Goal: Information Seeking & Learning: Check status

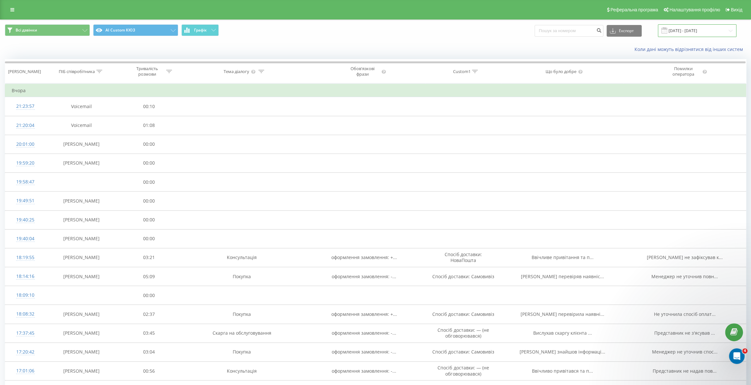
click at [698, 32] on input "[DATE] - [DATE]" at bounding box center [697, 30] width 79 height 13
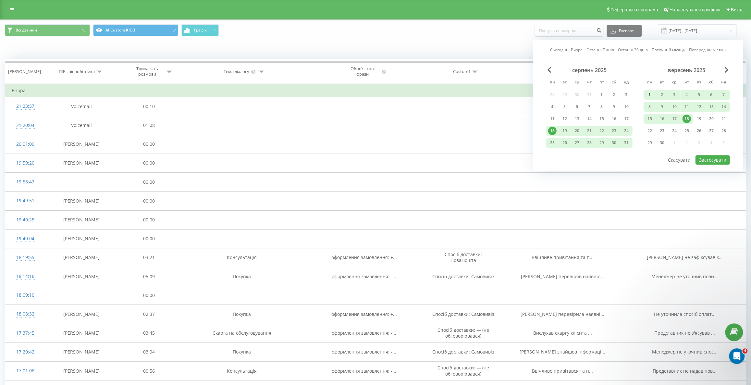
click at [649, 93] on div "1" at bounding box center [649, 95] width 8 height 8
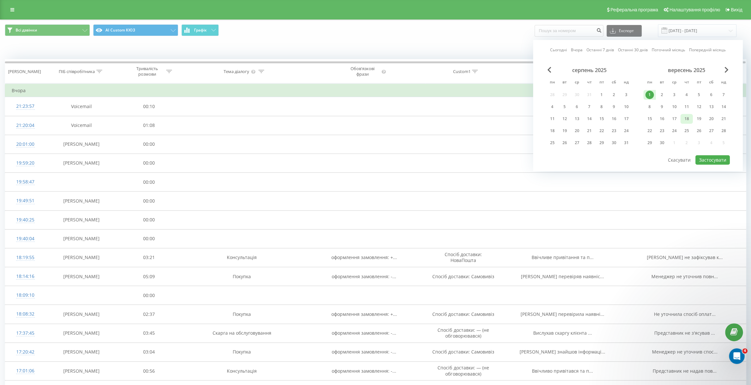
click at [687, 117] on div "18" at bounding box center [686, 119] width 8 height 8
click at [711, 156] on button "Застосувати" at bounding box center [712, 159] width 34 height 9
type input "[DATE] - [DATE]"
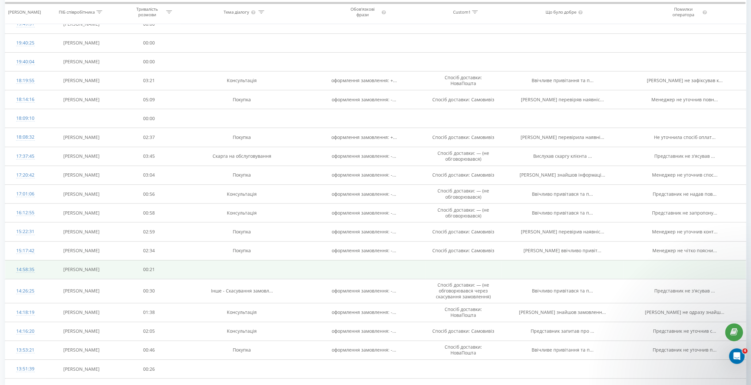
scroll to position [212, 0]
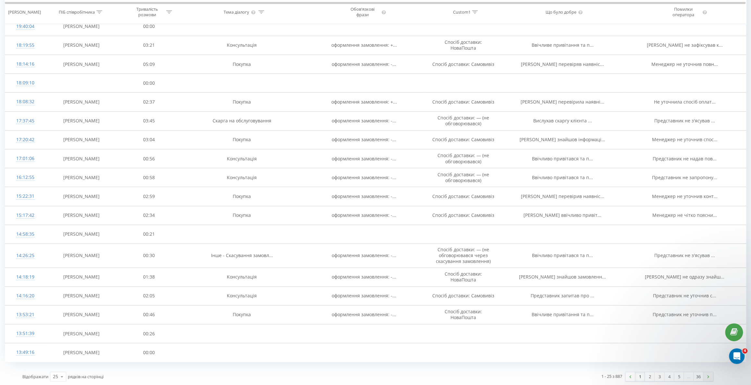
click at [710, 377] on link at bounding box center [709, 376] width 10 height 9
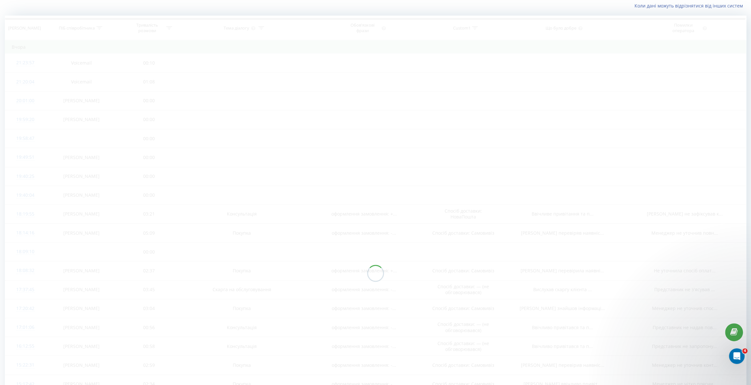
scroll to position [43, 0]
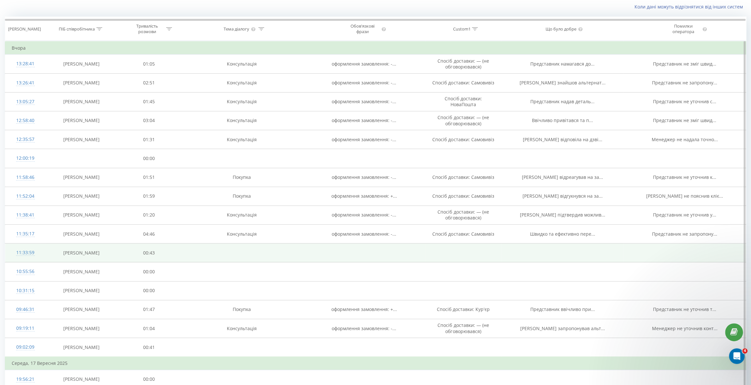
click at [185, 255] on td at bounding box center [242, 252] width 122 height 19
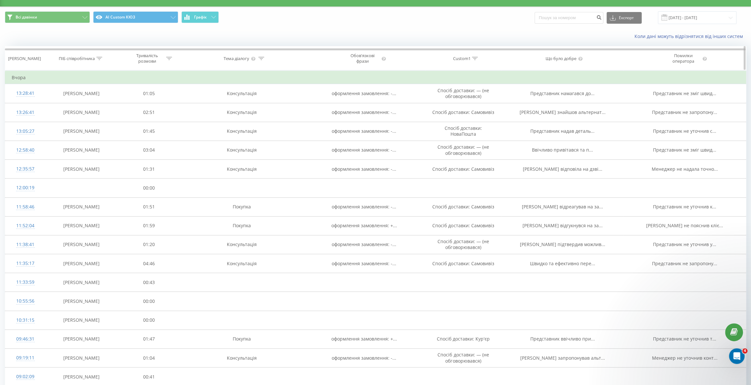
scroll to position [0, 0]
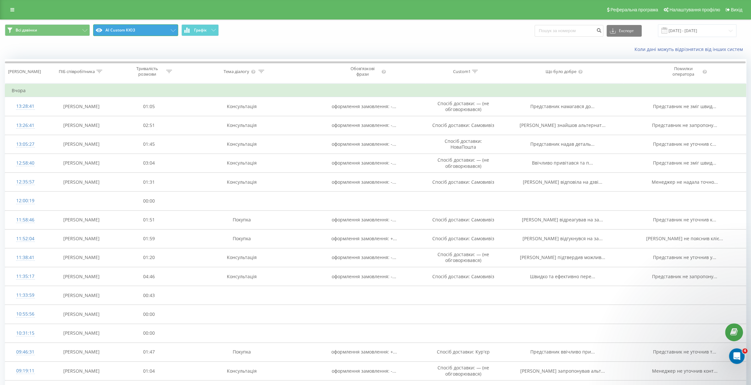
click at [165, 29] on button "AI Custom КЮЗ" at bounding box center [135, 30] width 85 height 12
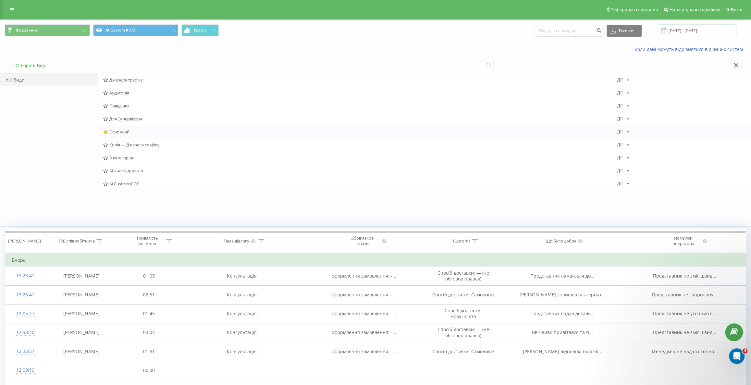
click at [125, 132] on span "Основний" at bounding box center [360, 132] width 514 height 5
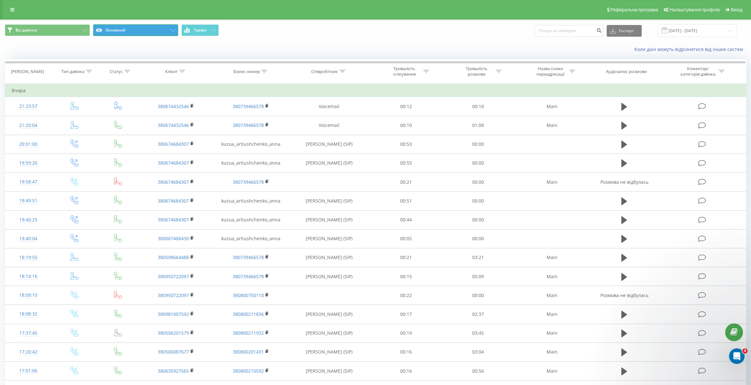
click at [119, 28] on button "Основний" at bounding box center [135, 30] width 85 height 12
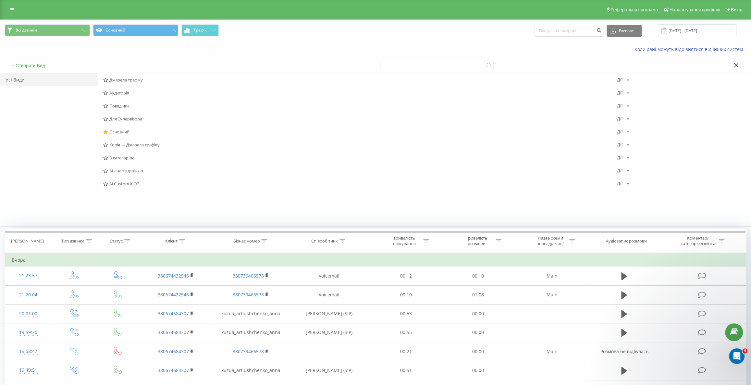
click at [128, 184] on span "AI Custom КЮЗ" at bounding box center [360, 183] width 514 height 5
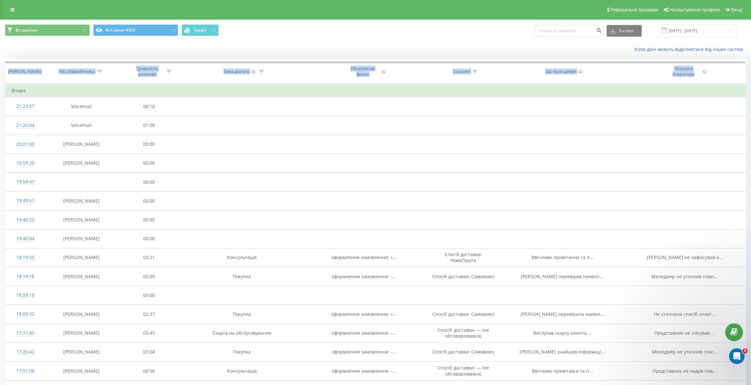
drag, startPoint x: 610, startPoint y: 59, endPoint x: 689, endPoint y: 58, distance: 78.6
click at [689, 58] on div "Всі дзвінки AI Custom КЮЗ Графік Експорт .csv .xls .xlsx [DATE] - [DATE] Коли д…" at bounding box center [375, 309] width 741 height 579
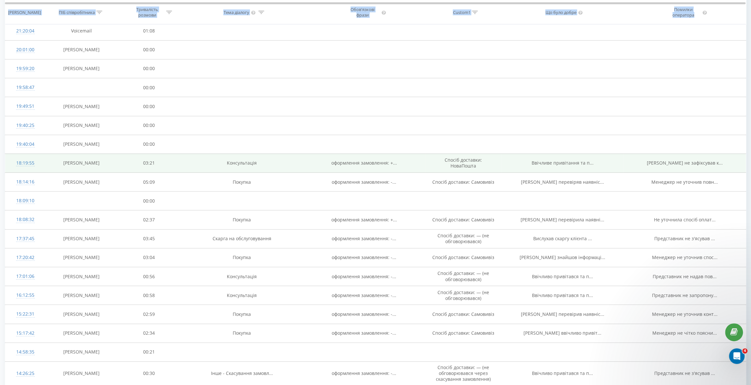
scroll to position [177, 0]
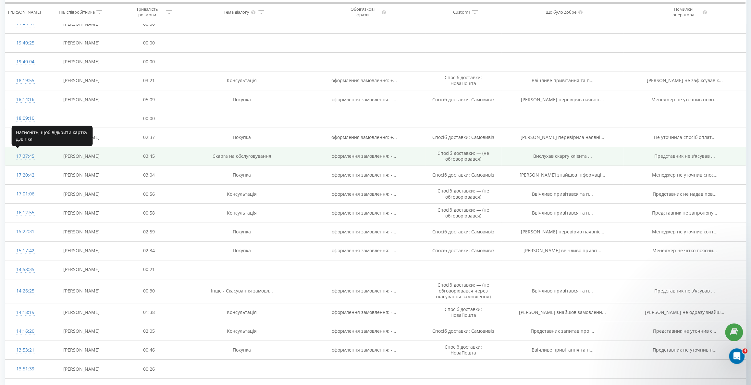
click at [28, 156] on div "17:37:45" at bounding box center [26, 156] width 28 height 13
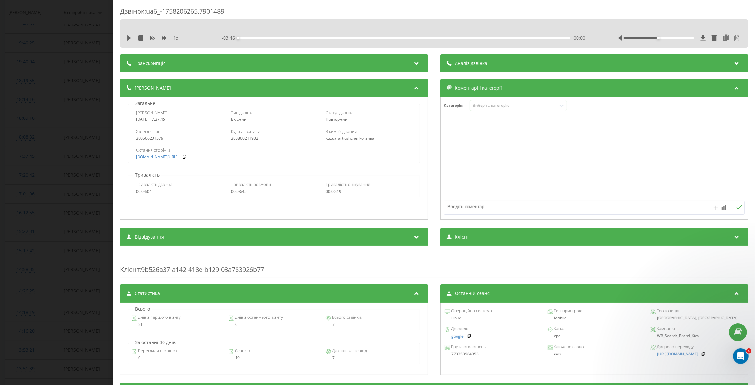
click at [79, 28] on div "Дзвінок : ua6_-1758206265.7901489 1 x - 03:46 00:00 00:00 Транскрипція 00:00 До…" at bounding box center [377, 192] width 755 height 385
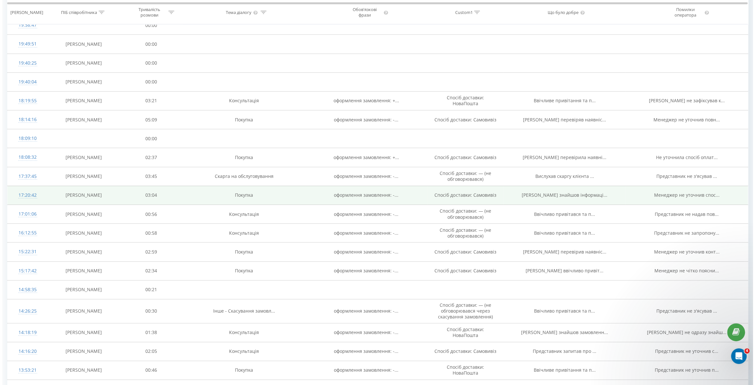
scroll to position [147, 0]
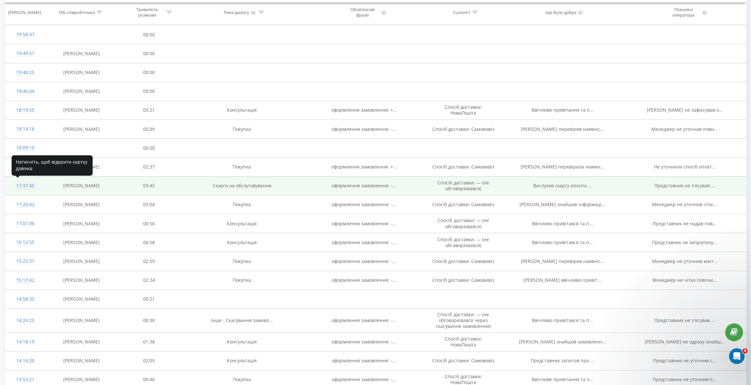
click at [29, 185] on div "17:37:45" at bounding box center [26, 186] width 28 height 13
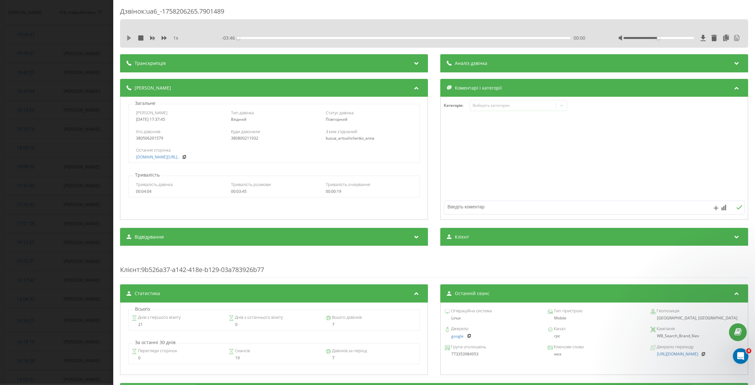
click at [128, 38] on icon at bounding box center [129, 37] width 4 height 5
drag, startPoint x: 656, startPoint y: 37, endPoint x: 698, endPoint y: 42, distance: 42.4
click at [698, 42] on div "1 x - 03:44 00:02 00:02" at bounding box center [434, 38] width 619 height 10
click at [515, 127] on div at bounding box center [594, 159] width 307 height 78
click at [127, 39] on icon at bounding box center [129, 37] width 5 height 5
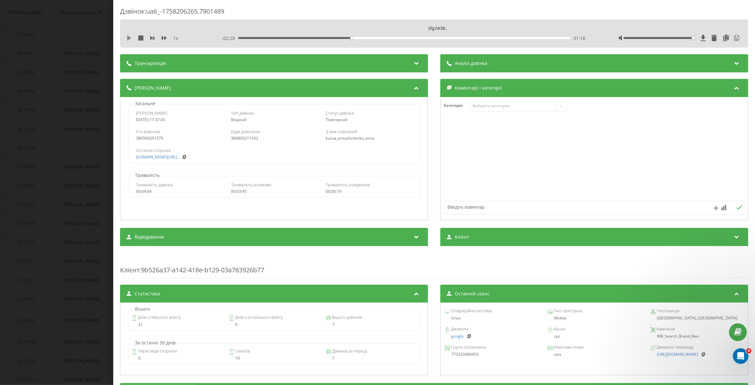
click at [128, 37] on icon at bounding box center [129, 37] width 4 height 5
click at [280, 11] on div "Дзвінок : ua6_-1758206265.7901489" at bounding box center [434, 13] width 629 height 13
click at [524, 12] on div "Дзвінок : ua6_-1758206265.7901489" at bounding box center [434, 13] width 629 height 13
click at [130, 39] on icon at bounding box center [129, 37] width 5 height 5
click at [129, 38] on icon at bounding box center [129, 37] width 4 height 5
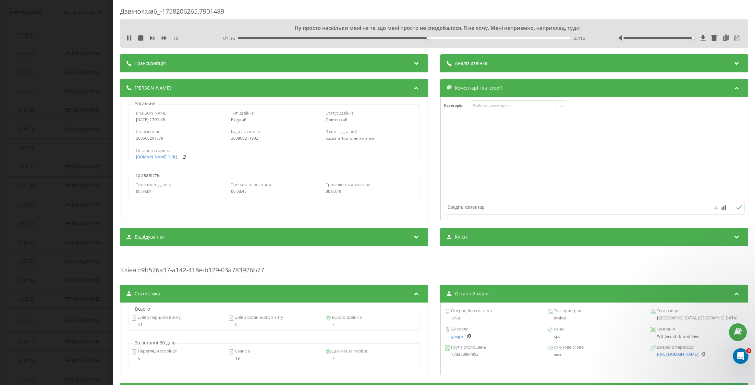
click at [665, 70] on div "Аналіз дзвінка" at bounding box center [595, 63] width 308 height 18
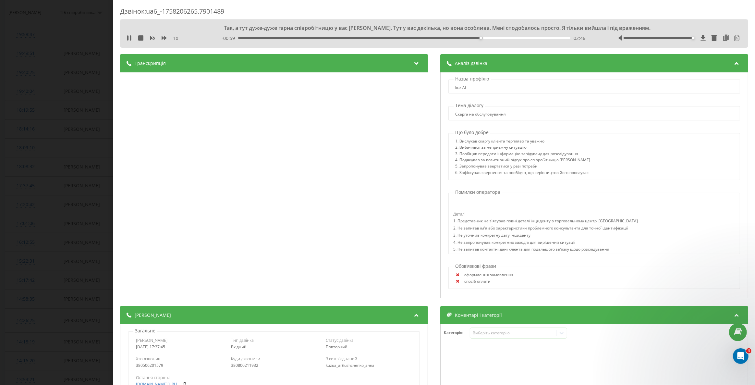
click at [734, 63] on icon at bounding box center [737, 62] width 8 height 6
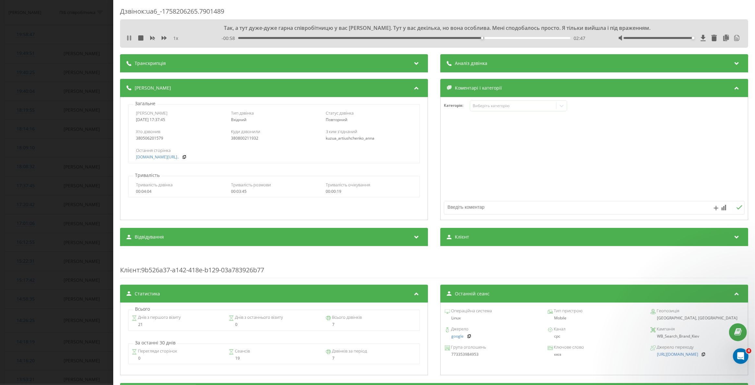
click at [130, 36] on icon at bounding box center [129, 37] width 5 height 5
click at [76, 17] on div "Дзвінок : ua6_-1758206265.7901489 Так, а тут дуже-дуже гарна співробітницю у ва…" at bounding box center [377, 192] width 755 height 385
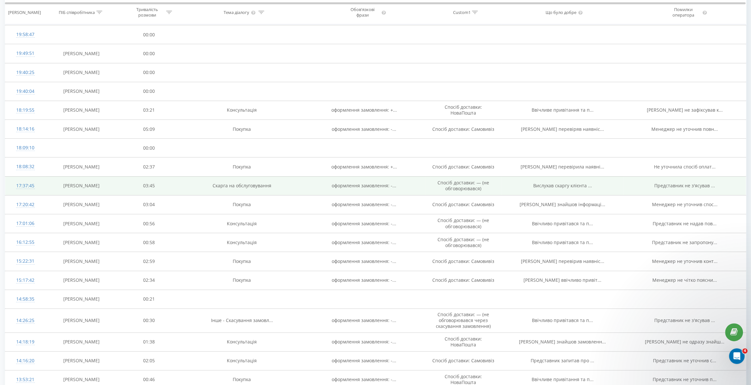
click at [230, 183] on td "Скарга на обслуговування" at bounding box center [242, 185] width 122 height 19
click at [20, 182] on div "17:37:45" at bounding box center [26, 186] width 28 height 13
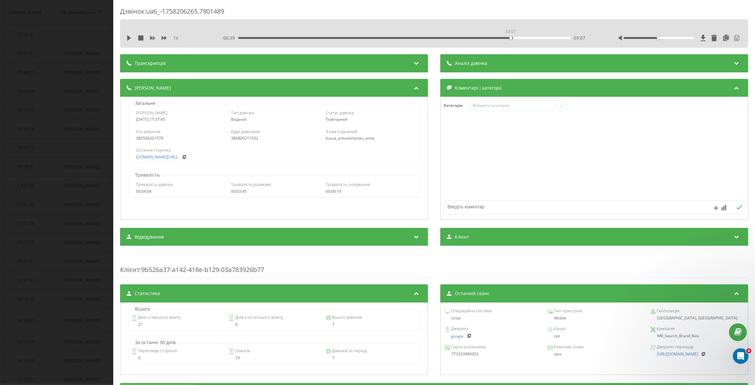
click at [511, 37] on div "03:07" at bounding box center [404, 38] width 332 height 2
click at [492, 66] on div "Аналіз дзвінка" at bounding box center [595, 63] width 308 height 18
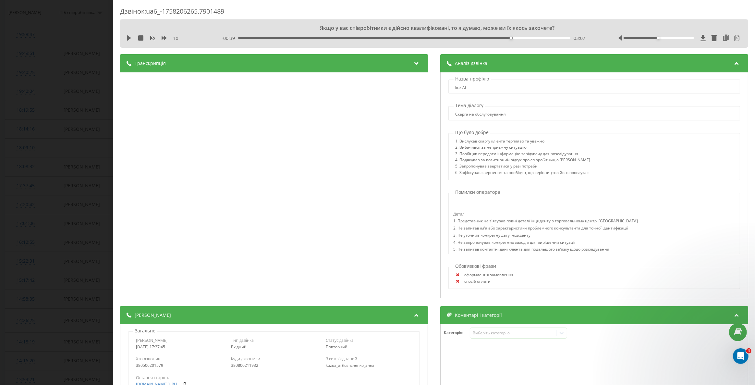
scroll to position [29, 0]
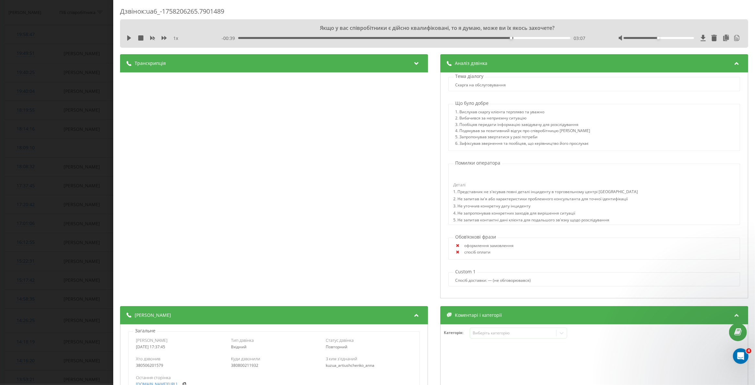
click at [475, 219] on div "5. Не запитав контактні дані клієнта для подальшого зв'язку щодо розслідування" at bounding box center [546, 221] width 185 height 7
click at [514, 221] on div "5. Не запитав контактні дані клієнта для подальшого зв'язку щодо розслідування" at bounding box center [546, 221] width 185 height 7
click at [507, 229] on div "Назва профілю kuz AI Тема діалогу Скарга на обслуговування Що було добре 1. Вис…" at bounding box center [595, 185] width 308 height 226
click at [503, 213] on div "4. Не запропонував конкретних заходів для вирішення ситуації" at bounding box center [546, 214] width 185 height 7
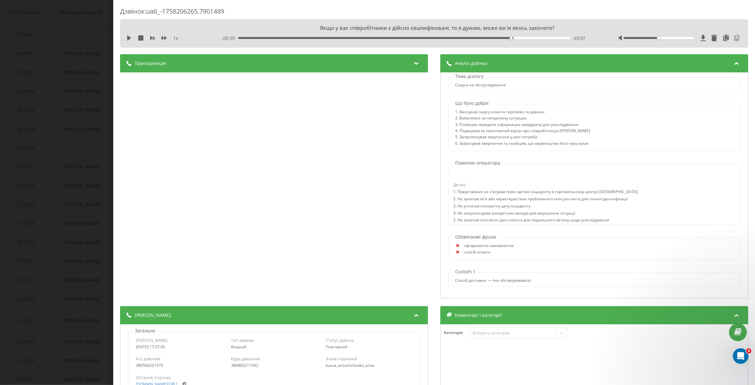
click at [480, 229] on div "Назва профілю kuz AI Тема діалогу Скарга на обслуговування Що було добре 1. Вис…" at bounding box center [595, 185] width 308 height 226
click at [511, 200] on div "2. Не запитав ім'я або характеристики проблемного консультанта для точної ідент…" at bounding box center [546, 199] width 185 height 7
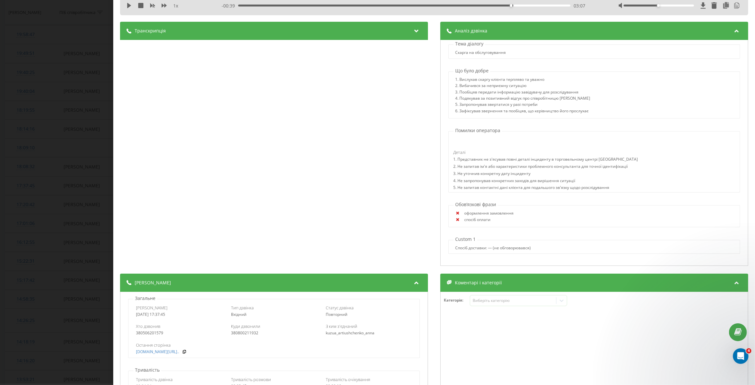
scroll to position [0, 0]
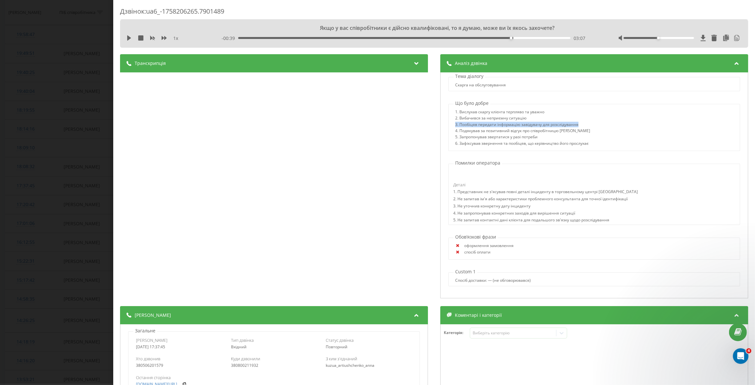
drag, startPoint x: 577, startPoint y: 125, endPoint x: 450, endPoint y: 124, distance: 127.3
click at [450, 124] on div "1. Вислухав скаргу клієнта терпляво та уважно 2. Вибачився за неприємну ситуаці…" at bounding box center [594, 129] width 291 height 38
click at [456, 126] on div "3. Пообіцяв передати інформацію завідувачу для розслідування" at bounding box center [522, 125] width 135 height 6
click at [733, 65] on icon at bounding box center [737, 62] width 8 height 6
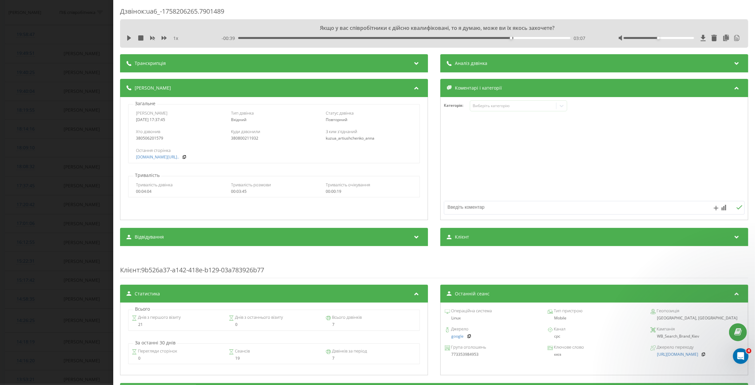
click at [47, 36] on div "Дзвінок : ua6_-1758206265.7901489 Якщо у вас співробітники є дійсно квалифікова…" at bounding box center [377, 192] width 755 height 385
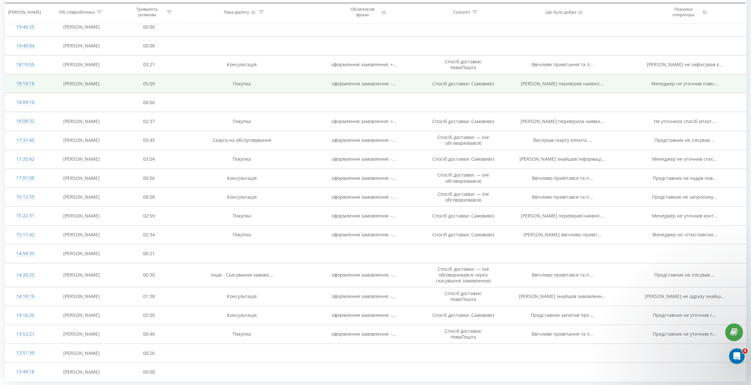
scroll to position [212, 0]
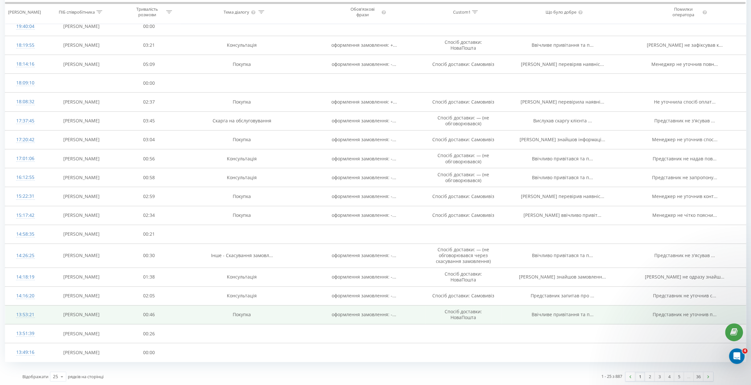
click at [29, 314] on div "13:53:21" at bounding box center [26, 314] width 28 height 13
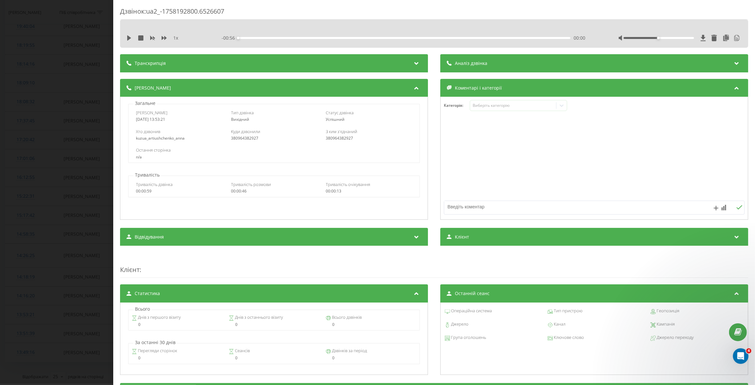
click at [692, 12] on div "Дзвінок : ua2_-1758192800.6526607" at bounding box center [434, 13] width 629 height 13
click at [58, 25] on div "Дзвінок : ua2_-1758192800.6526607 1 x - 00:56 00:00 00:00 Транскрипція 00:00 До…" at bounding box center [377, 192] width 755 height 385
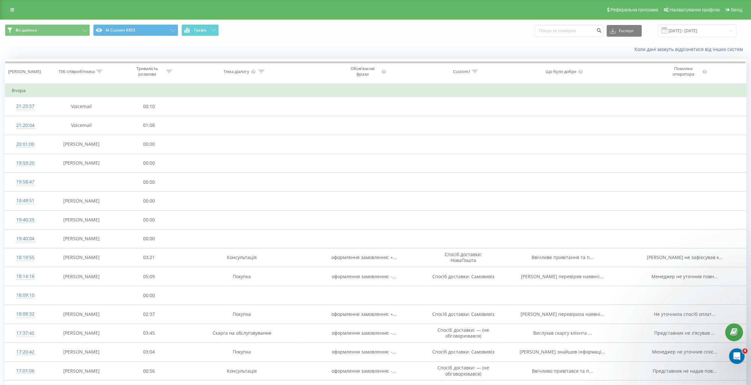
click at [239, 38] on div "Всі дзвінки AI Custom КЮЗ Графік Експорт .csv .xls .xlsx [DATE] - [DATE]" at bounding box center [375, 31] width 751 height 22
click at [244, 38] on div "Всі дзвінки AI Custom КЮЗ Графік Експорт .csv .xls .xlsx [DATE] - [DATE]" at bounding box center [375, 31] width 751 height 22
click at [246, 34] on span "Всі дзвінки AI Custom КЮЗ Графік" at bounding box center [188, 30] width 366 height 13
click at [293, 29] on span "Всі дзвінки AI Custom КЮЗ Графік" at bounding box center [188, 30] width 366 height 13
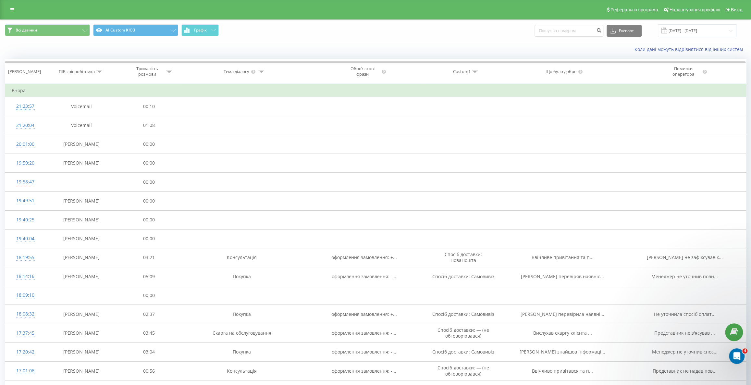
click at [459, 43] on div "Коли дані можуть відрізнятися вiд інших систем" at bounding box center [375, 50] width 751 height 16
drag, startPoint x: 0, startPoint y: 21, endPoint x: 304, endPoint y: 45, distance: 304.5
click at [304, 45] on div "Всі дзвінки AI Custom КЮЗ Графік Експорт .csv .xls .xlsx [DATE] - [DATE] Коли д…" at bounding box center [375, 308] width 751 height 579
click at [305, 38] on div "Всі дзвінки AI Custom КЮЗ Графік Експорт .csv .xls .xlsx [DATE] - [DATE]" at bounding box center [375, 31] width 751 height 22
drag, startPoint x: 266, startPoint y: 28, endPoint x: 19, endPoint y: 28, distance: 246.7
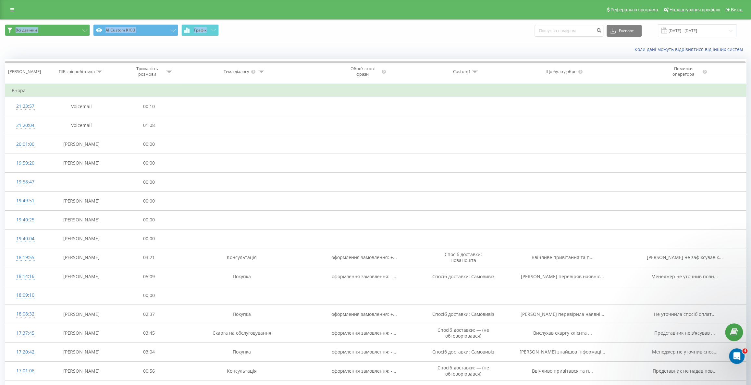
click at [3, 31] on div "Всі дзвінки AI Custom КЮЗ Графік Експорт .csv .xls .xlsx [DATE] - [DATE]" at bounding box center [375, 30] width 751 height 13
click at [247, 39] on div "Всі дзвінки AI Custom КЮЗ Графік Експорт .csv .xls .xlsx [DATE] - [DATE]" at bounding box center [375, 31] width 751 height 22
drag, startPoint x: 263, startPoint y: 29, endPoint x: 266, endPoint y: 27, distance: 3.3
click at [265, 27] on span "Всі дзвінки AI Custom КЮЗ Графік" at bounding box center [188, 30] width 366 height 13
click at [494, 35] on div "Всі дзвінки AI Custom КЮЗ Графік Експорт .csv .xls .xlsx [DATE] - [DATE]" at bounding box center [375, 30] width 741 height 13
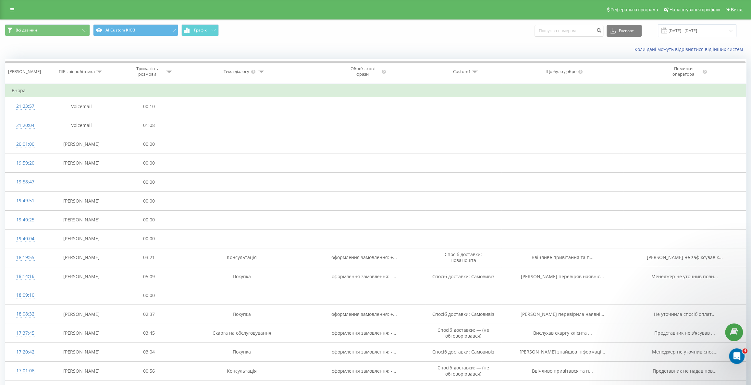
click at [539, 38] on div "Всі дзвінки AI Custom КЮЗ Графік Експорт .csv .xls .xlsx [DATE] - [DATE]" at bounding box center [375, 31] width 751 height 22
click at [545, 35] on input at bounding box center [569, 31] width 69 height 12
click at [539, 36] on div "Всі дзвінки AI Custom КЮЗ Графік Експорт .csv .xls .xlsx [DATE] - [DATE]" at bounding box center [375, 30] width 741 height 13
click at [537, 30] on div "Всі дзвінки AI Custom КЮЗ Графік Експорт .csv .xls .xlsx [DATE] - [DATE]" at bounding box center [375, 30] width 741 height 13
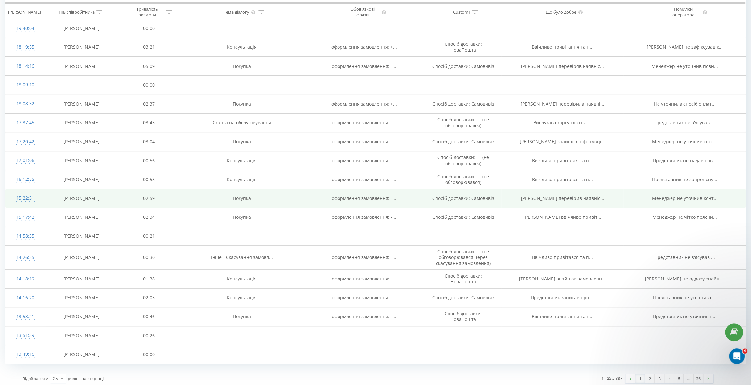
scroll to position [212, 0]
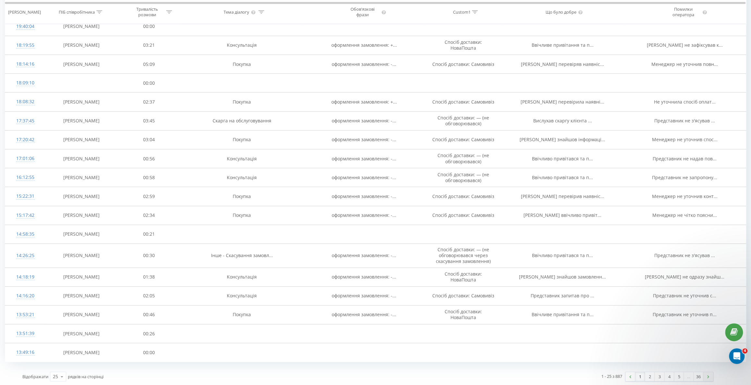
click at [710, 372] on link at bounding box center [709, 376] width 10 height 9
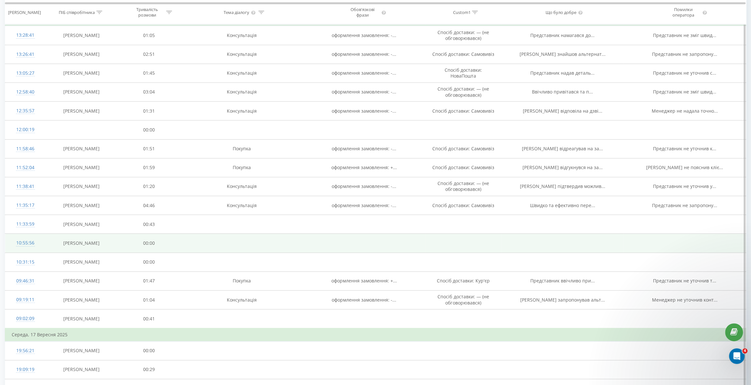
scroll to position [102, 0]
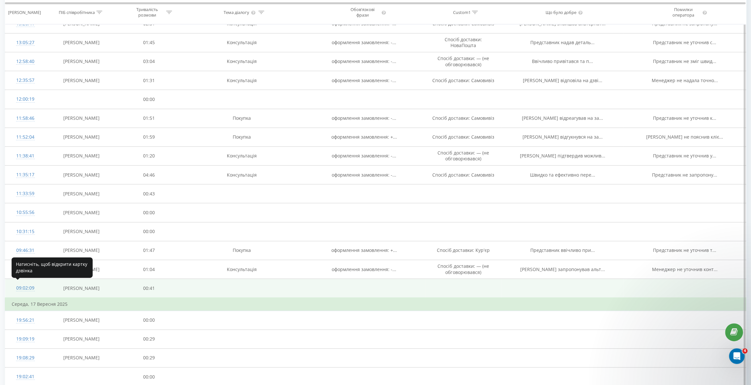
click at [26, 288] on div "09:02:09" at bounding box center [26, 288] width 28 height 13
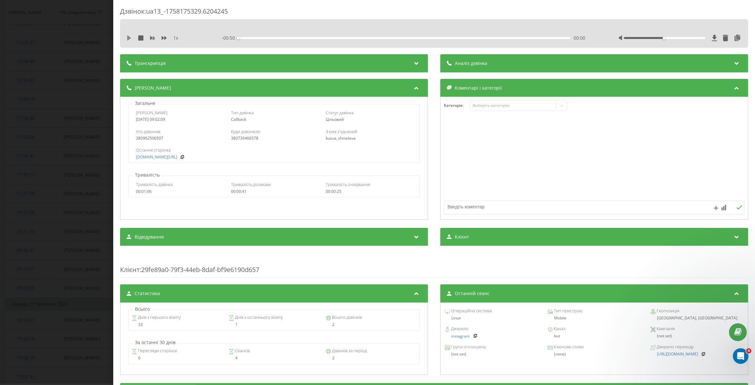
click at [129, 37] on icon at bounding box center [129, 37] width 4 height 5
drag, startPoint x: 664, startPoint y: 37, endPoint x: 684, endPoint y: 43, distance: 20.6
click at [684, 43] on div "1 x - 00:34 00:15 00:15" at bounding box center [434, 38] width 619 height 10
drag, startPoint x: 686, startPoint y: 38, endPoint x: 694, endPoint y: 40, distance: 8.3
click at [694, 40] on div at bounding box center [680, 38] width 123 height 6
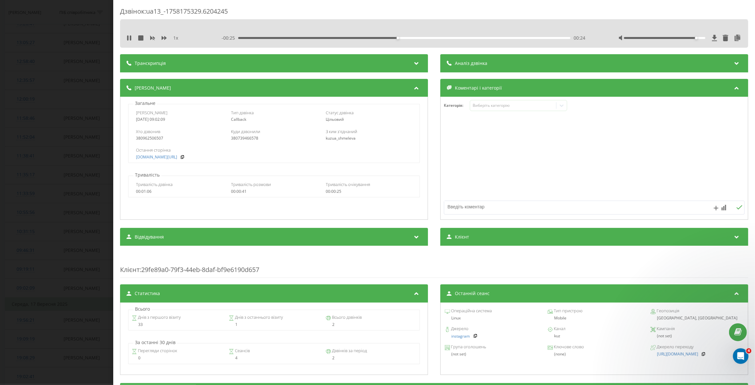
click at [607, 17] on div "Дзвінок : ua13_-1758175329.6204245" at bounding box center [434, 13] width 629 height 13
click at [275, 14] on div "Дзвінок : ua13_-1758175329.6204245" at bounding box center [434, 13] width 629 height 13
click at [41, 26] on div "Дзвінок : ua13_-1758175329.6204245 1 x - 00:04 00:45 00:45 Транскрипція Для AI-…" at bounding box center [377, 192] width 755 height 385
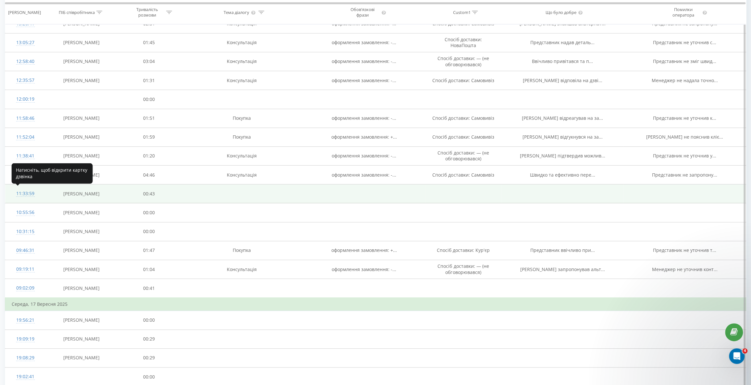
click at [31, 194] on div "11:33:59" at bounding box center [26, 193] width 28 height 13
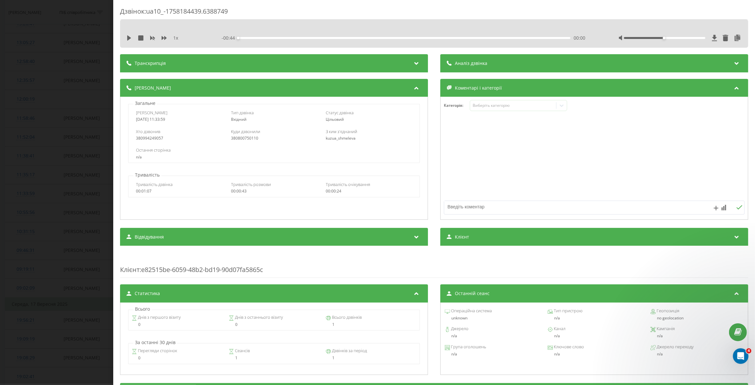
click at [127, 41] on div "1 x" at bounding box center [164, 38] width 74 height 6
click at [130, 39] on icon at bounding box center [129, 37] width 4 height 5
drag, startPoint x: 661, startPoint y: 38, endPoint x: 684, endPoint y: 40, distance: 23.7
click at [684, 40] on div at bounding box center [680, 38] width 123 height 6
click at [99, 23] on div "Дзвінок : ua10_-1758184439.6388749 1 x - 00:26 00:18 00:18 Транскрипція Для AI-…" at bounding box center [377, 192] width 755 height 385
